Goal: Information Seeking & Learning: Learn about a topic

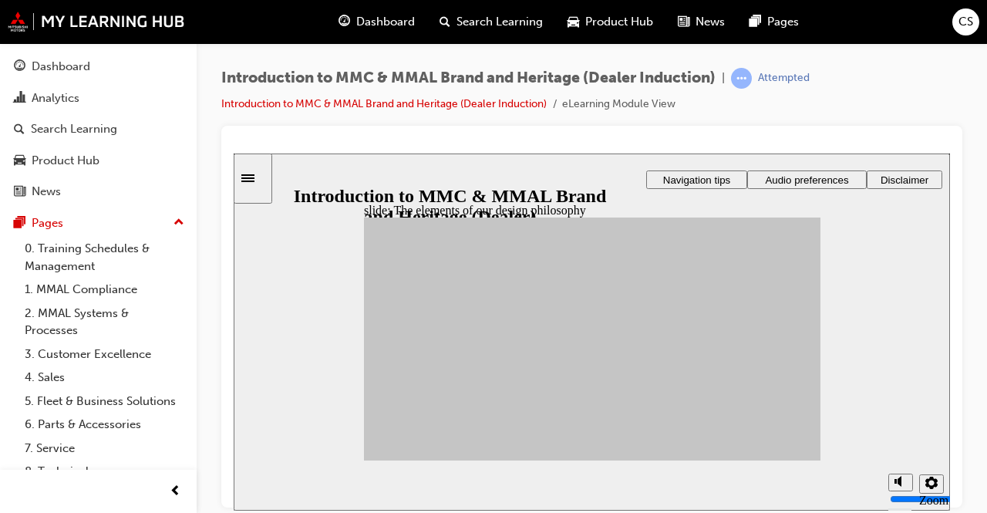
drag, startPoint x: 549, startPoint y: 342, endPoint x: 728, endPoint y: 321, distance: 180.9
drag, startPoint x: 547, startPoint y: 365, endPoint x: 738, endPoint y: 340, distance: 192.7
drag, startPoint x: 533, startPoint y: 359, endPoint x: 633, endPoint y: 321, distance: 106.4
drag, startPoint x: 472, startPoint y: 327, endPoint x: 720, endPoint y: 331, distance: 248.2
drag, startPoint x: 482, startPoint y: 330, endPoint x: 644, endPoint y: 338, distance: 162.0
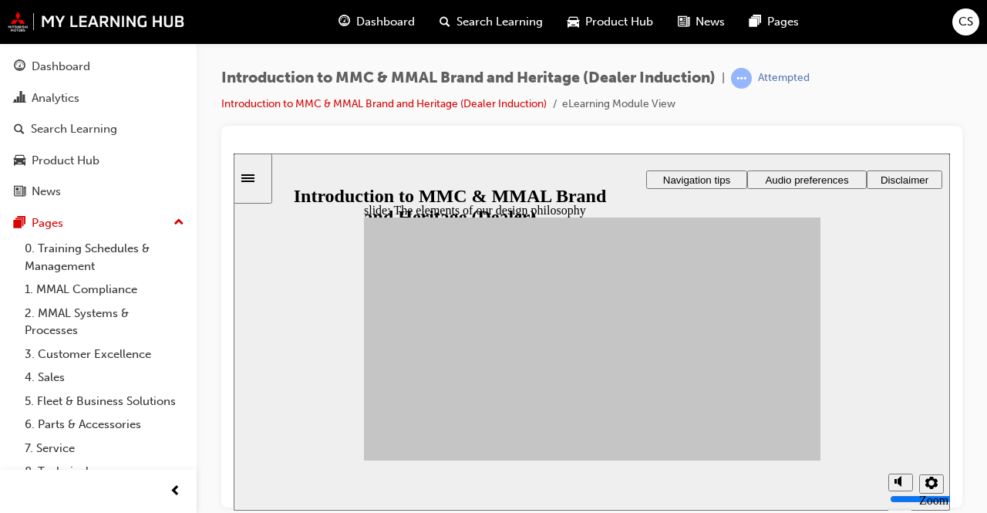
drag, startPoint x: 469, startPoint y: 350, endPoint x: 656, endPoint y: 354, distance: 187.3
drag, startPoint x: 442, startPoint y: 339, endPoint x: 657, endPoint y: 350, distance: 215.3
drag, startPoint x: 412, startPoint y: 365, endPoint x: 720, endPoint y: 333, distance: 310.0
drag, startPoint x: 412, startPoint y: 395, endPoint x: 719, endPoint y: 336, distance: 313.1
drag, startPoint x: 461, startPoint y: 412, endPoint x: 638, endPoint y: 345, distance: 189.3
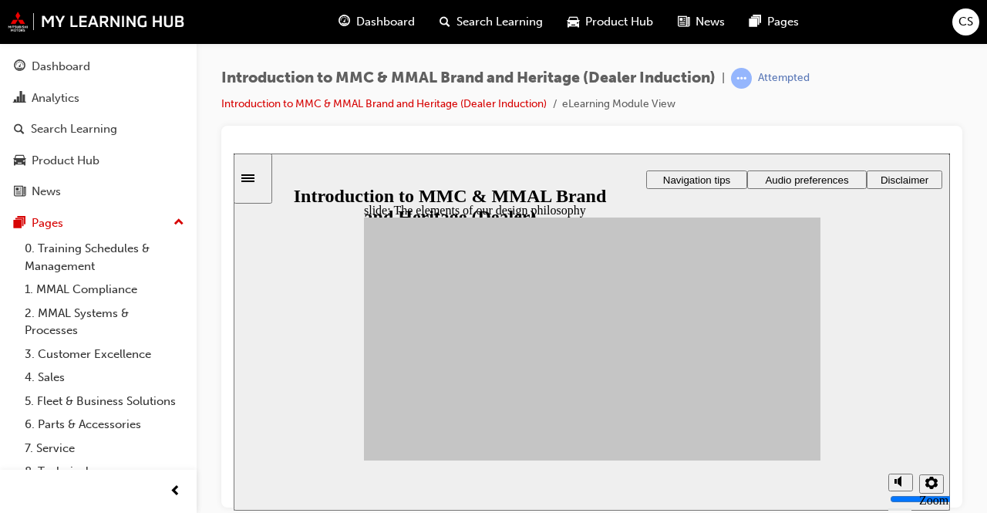
drag, startPoint x: 432, startPoint y: 335, endPoint x: 638, endPoint y: 410, distance: 219.7
drag, startPoint x: 422, startPoint y: 363, endPoint x: 648, endPoint y: 405, distance: 230.5
drag, startPoint x: 437, startPoint y: 338, endPoint x: 717, endPoint y: 419, distance: 291.5
drag, startPoint x: 531, startPoint y: 407, endPoint x: 718, endPoint y: 341, distance: 197.7
drag, startPoint x: 476, startPoint y: 380, endPoint x: 716, endPoint y: 322, distance: 247.3
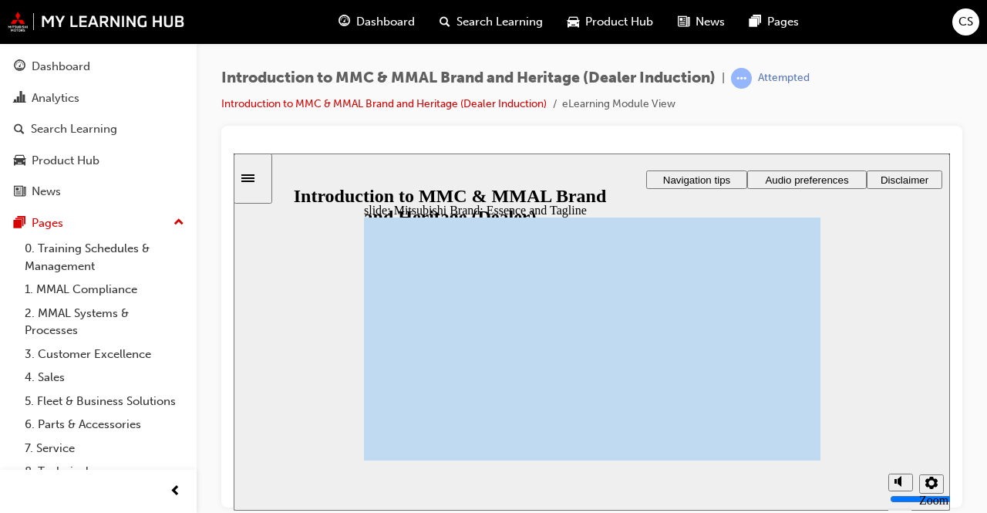
click at [894, 335] on div "slide: Mitsubishi Brand: Essence and Tagline Click X to close. Oval 1 Chord 5 R…" at bounding box center [592, 331] width 716 height 357
click at [529, 473] on section "Playback Speed 2 1.75 1.5 1.25 0.75" at bounding box center [592, 484] width 716 height 50
